Goal: Transaction & Acquisition: Purchase product/service

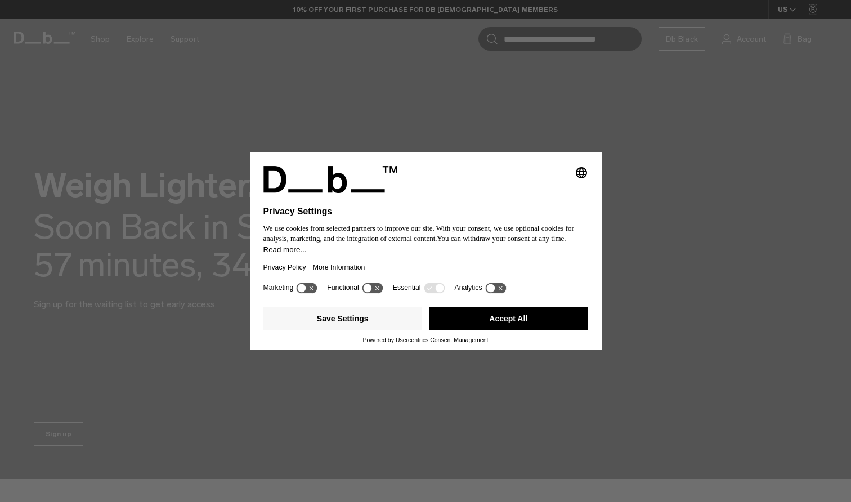
click at [511, 330] on button "Accept All" at bounding box center [508, 318] width 159 height 23
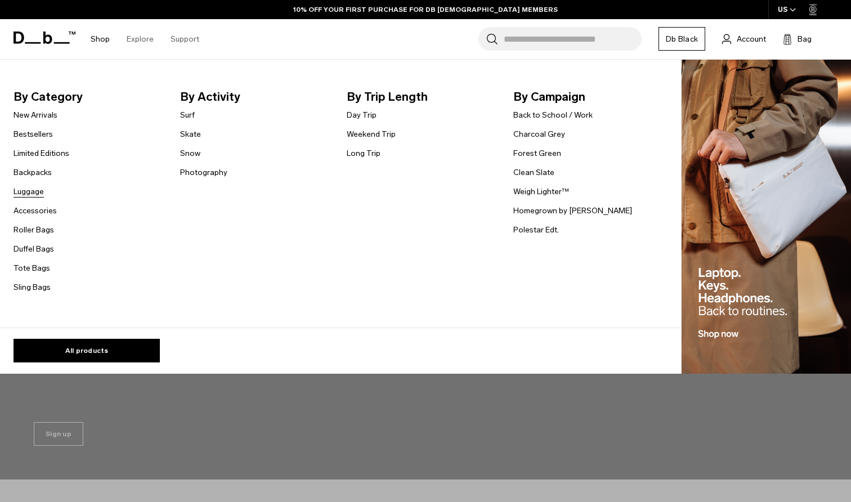
click at [23, 193] on link "Luggage" at bounding box center [29, 192] width 30 height 12
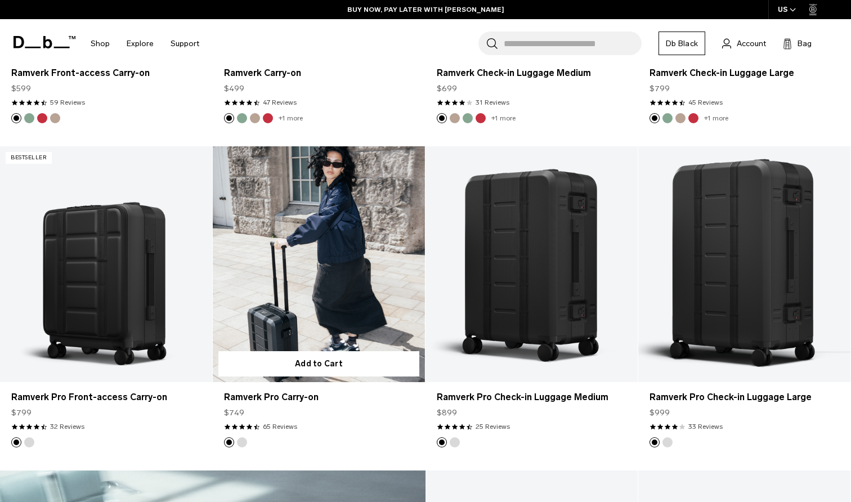
scroll to position [1096, 0]
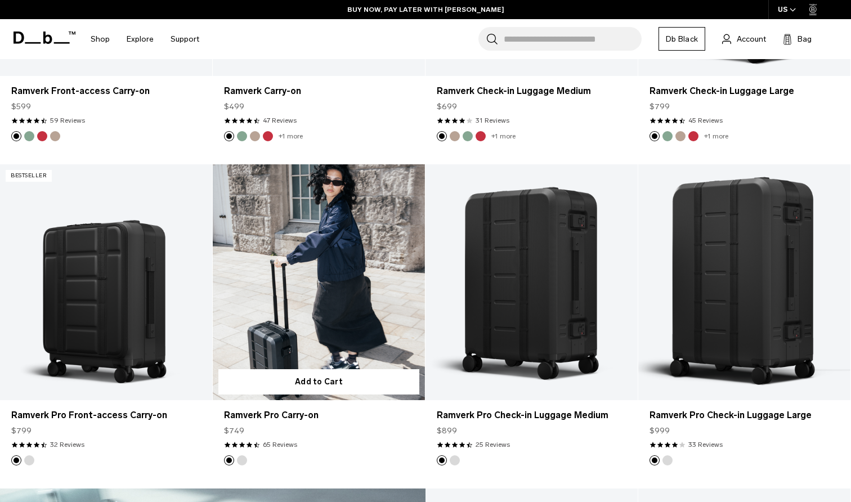
click at [308, 312] on link "Ramverk Pro Carry-on" at bounding box center [319, 282] width 212 height 236
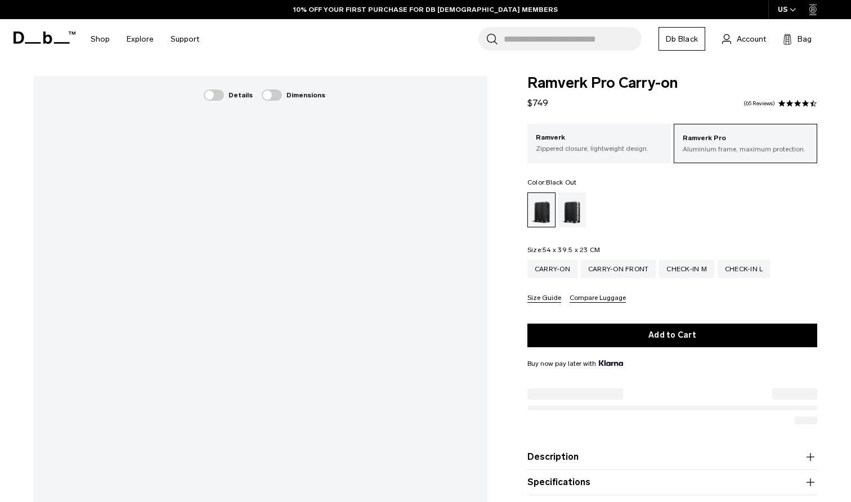
click at [50, 196] on div at bounding box center [261, 381] width 454 height 611
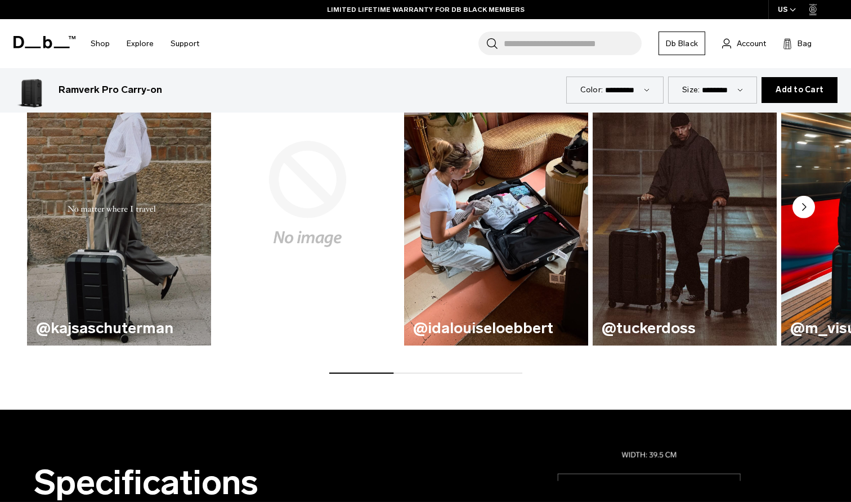
scroll to position [720, 0]
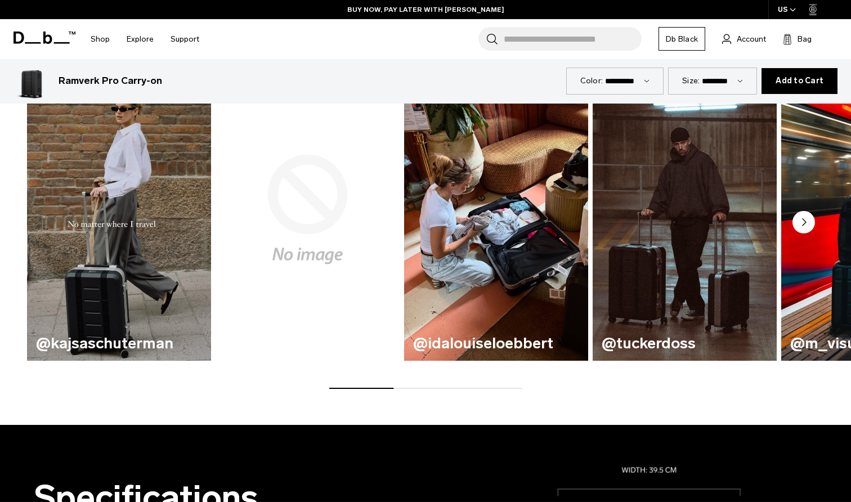
click at [285, 264] on video "2 / 6" at bounding box center [308, 209] width 190 height 313
click at [273, 316] on video "2 / 6" at bounding box center [308, 209] width 190 height 313
click at [265, 361] on div "@morganschwarz" at bounding box center [308, 344] width 184 height 35
click at [285, 349] on h3 "@morganschwarz" at bounding box center [308, 344] width 166 height 17
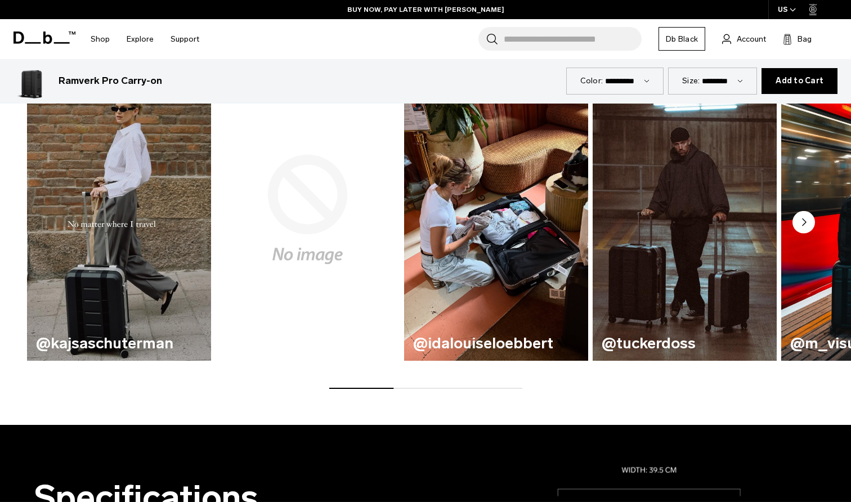
click at [285, 349] on h3 "@morganschwarz" at bounding box center [308, 344] width 166 height 17
click at [296, 352] on h3 "@morganschwarz" at bounding box center [308, 344] width 166 height 17
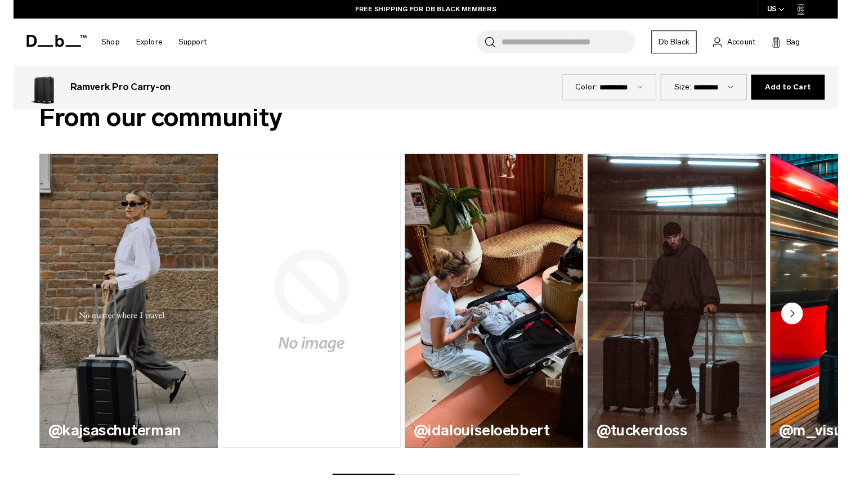
scroll to position [619, 0]
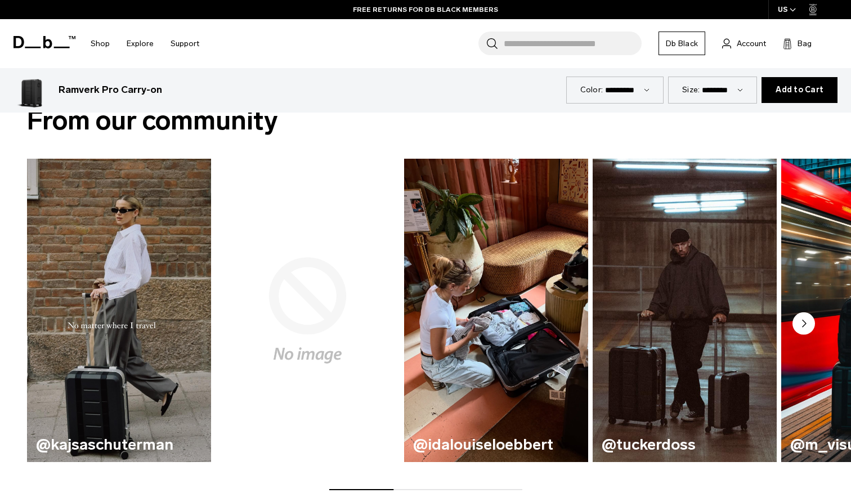
click at [803, 327] on circle "Next slide" at bounding box center [804, 323] width 23 height 23
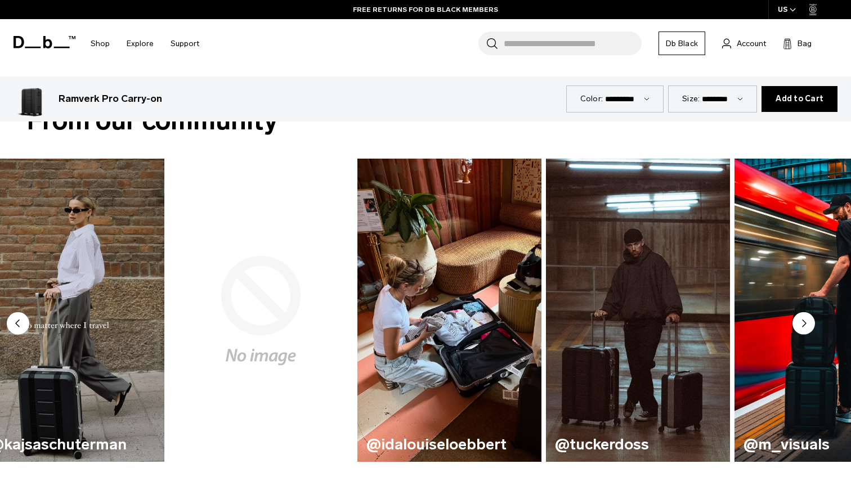
click at [327, 428] on div "@morganschwarz" at bounding box center [261, 311] width 184 height 304
